Goal: Find specific page/section: Find specific page/section

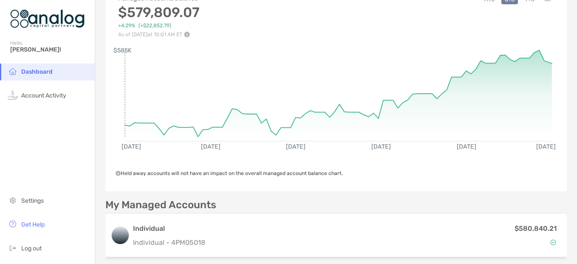
scroll to position [43, 0]
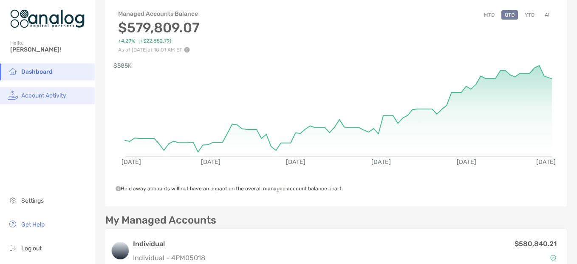
click at [51, 97] on span "Account Activity" at bounding box center [43, 95] width 45 height 7
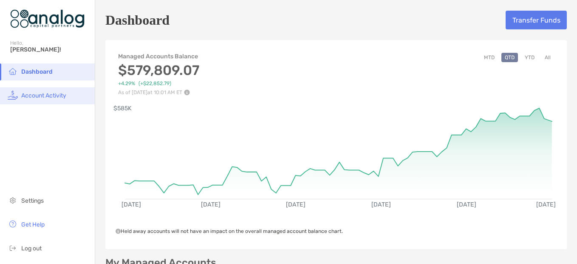
click at [58, 94] on span "Account Activity" at bounding box center [43, 95] width 45 height 7
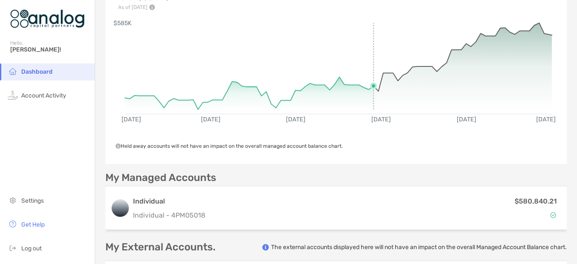
scroll to position [43, 0]
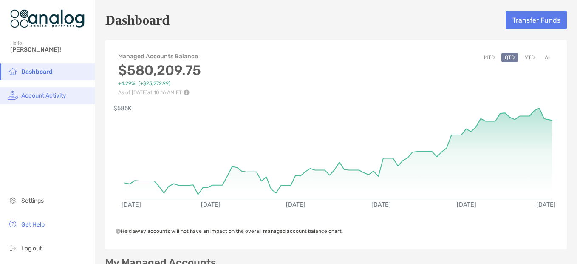
click at [63, 96] on span "Account Activity" at bounding box center [43, 95] width 45 height 7
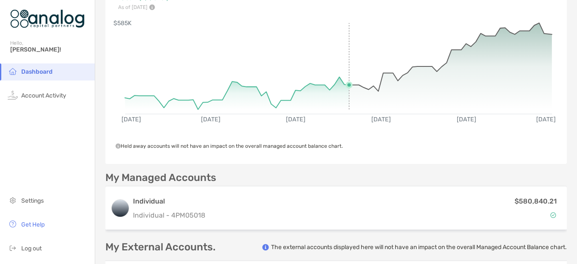
scroll to position [43, 0]
